Goal: Transaction & Acquisition: Download file/media

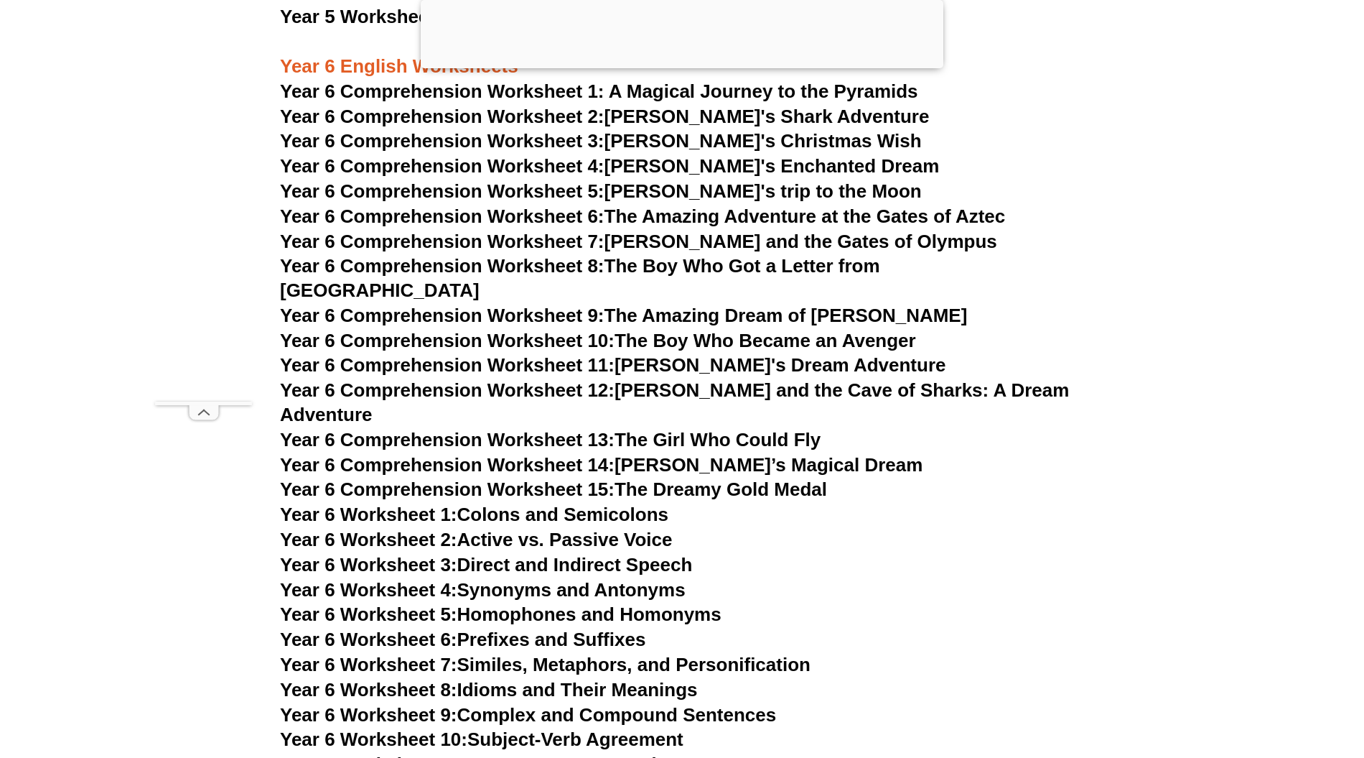
scroll to position [7372, 0]
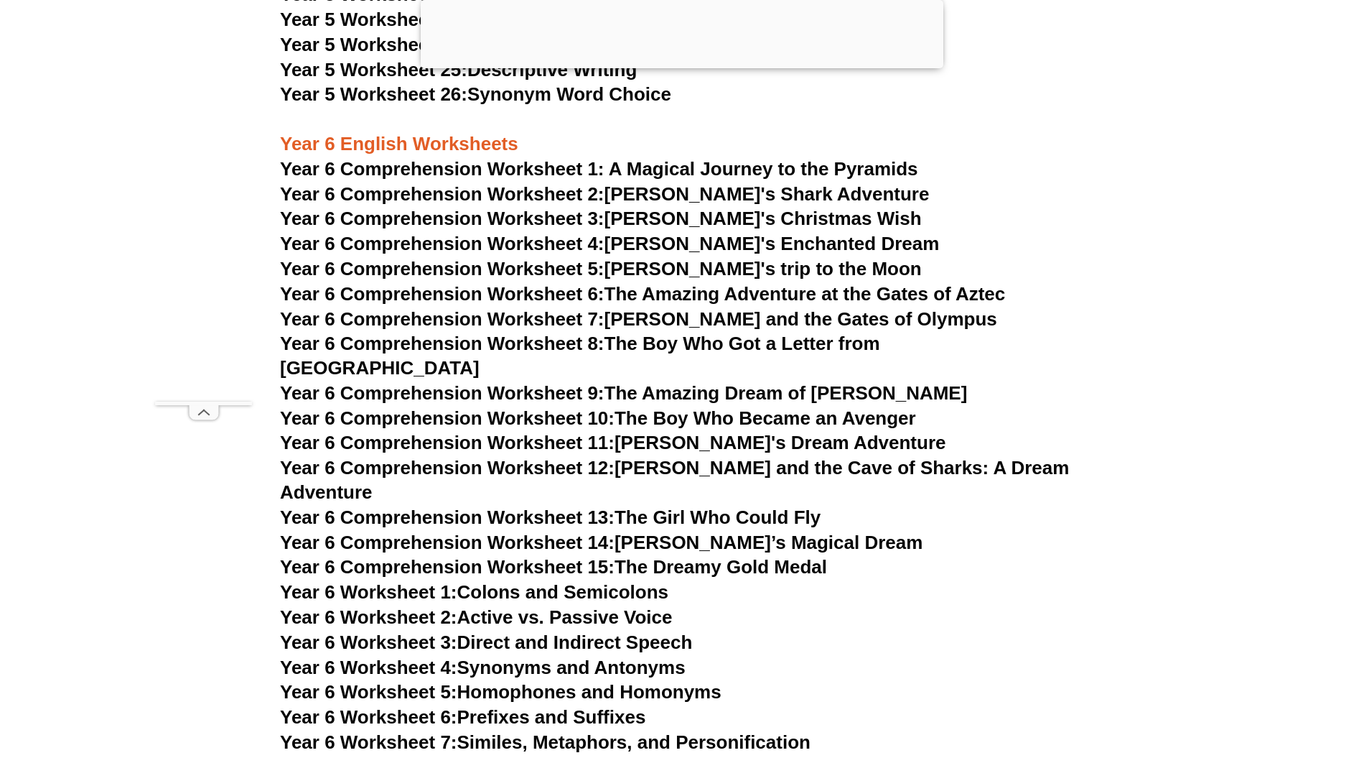
click at [624, 166] on span "Year 6 Comprehension Worksheet 1: A Magical Journey to the Pyramids" at bounding box center [599, 169] width 638 height 22
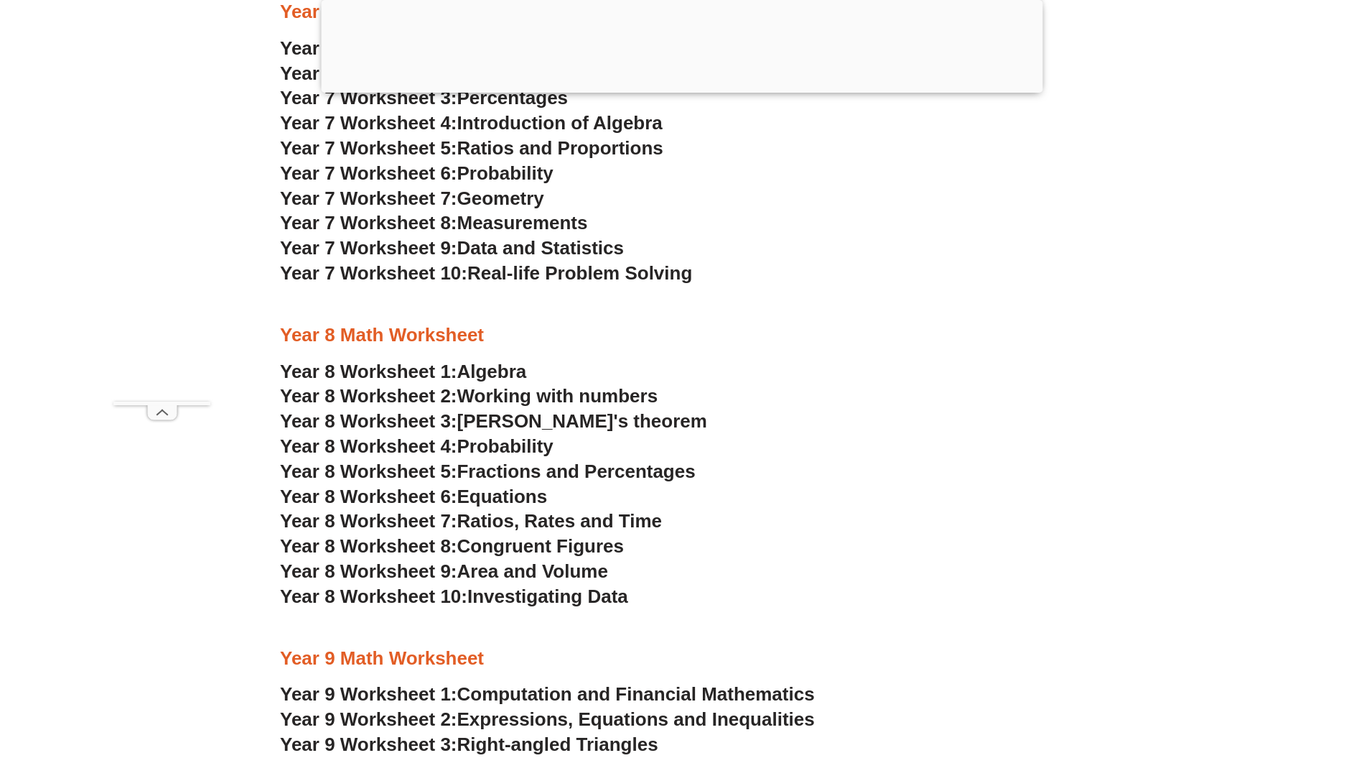
scroll to position [4404, 0]
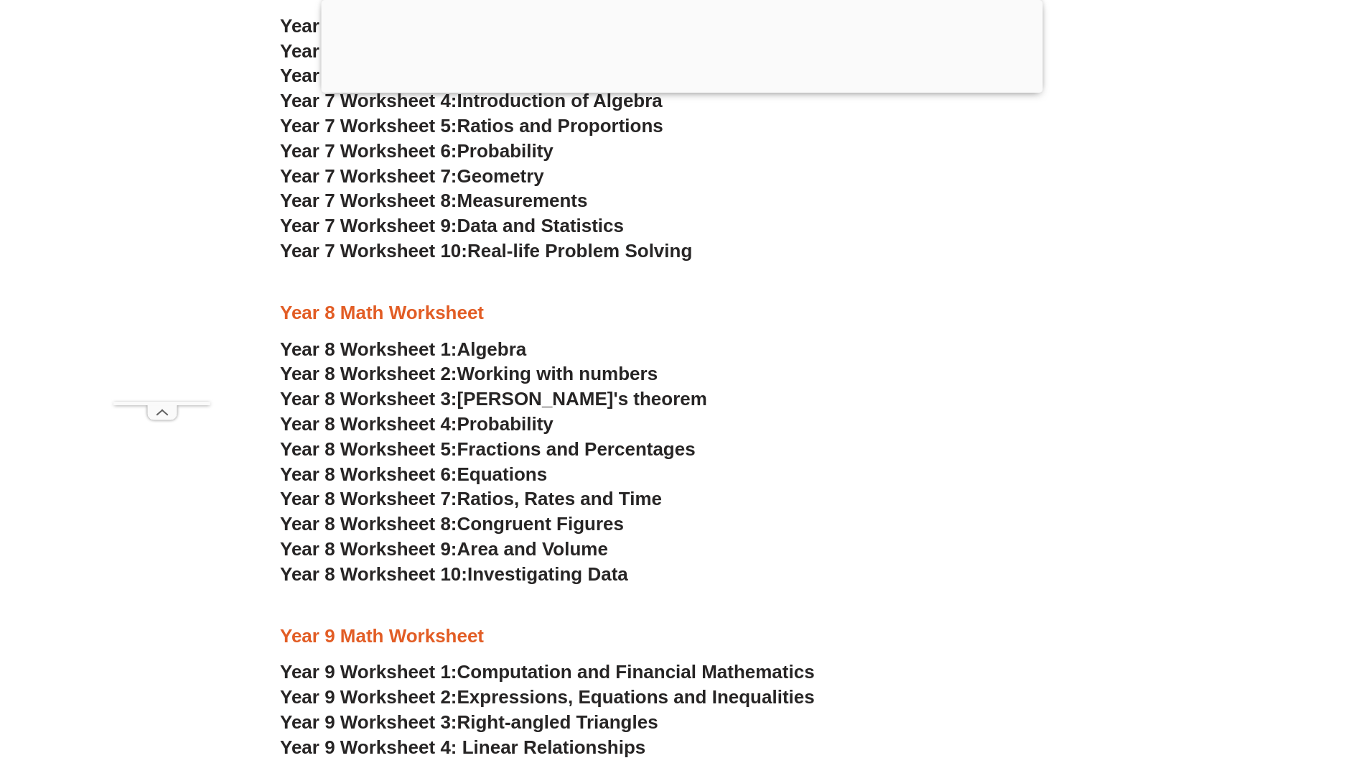
click at [591, 548] on span "Area and Volume" at bounding box center [532, 549] width 151 height 22
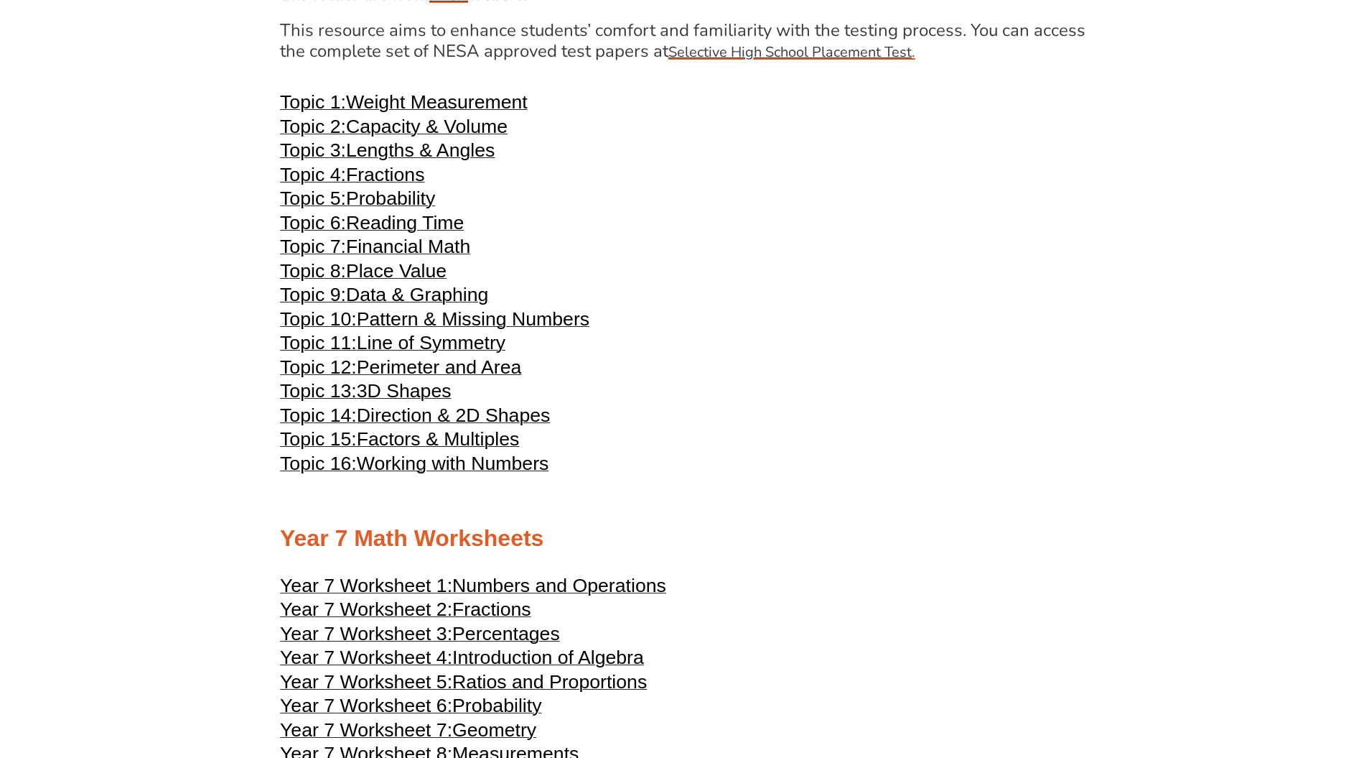
scroll to position [4115, 0]
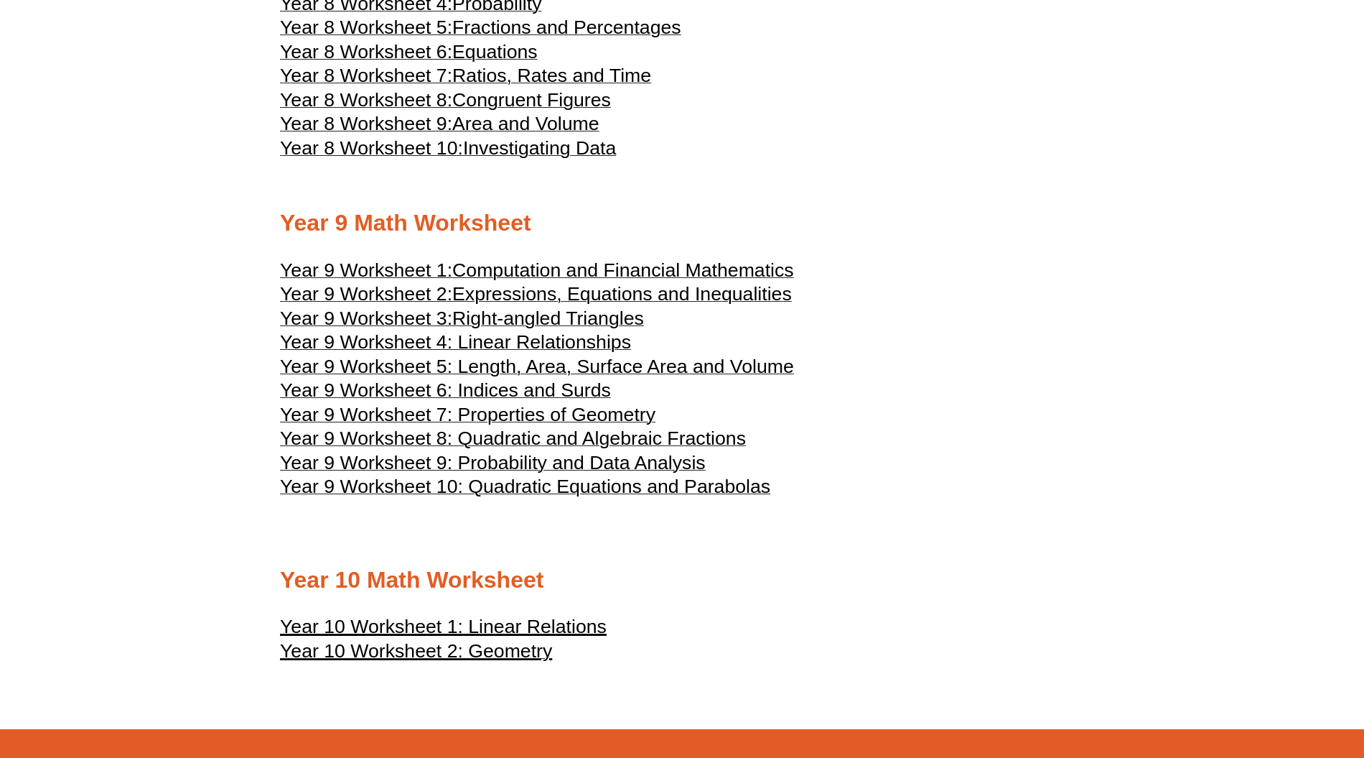
click at [409, 353] on span "Year 9 Worksheet 4: Linear Relationships" at bounding box center [455, 342] width 351 height 22
